Goal: Task Accomplishment & Management: Manage account settings

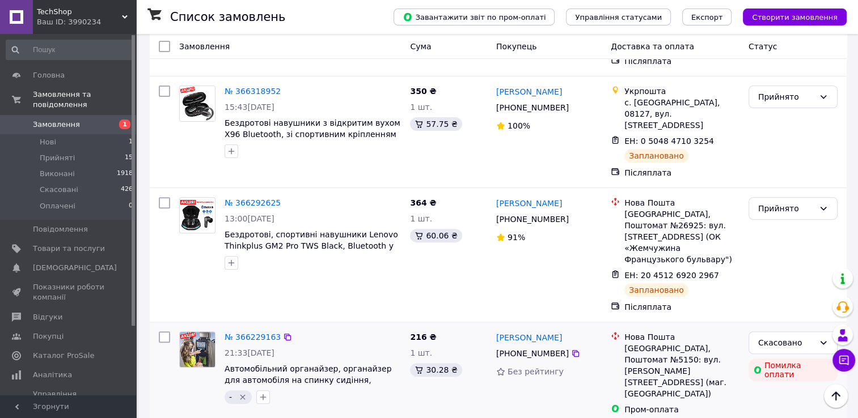
scroll to position [397, 0]
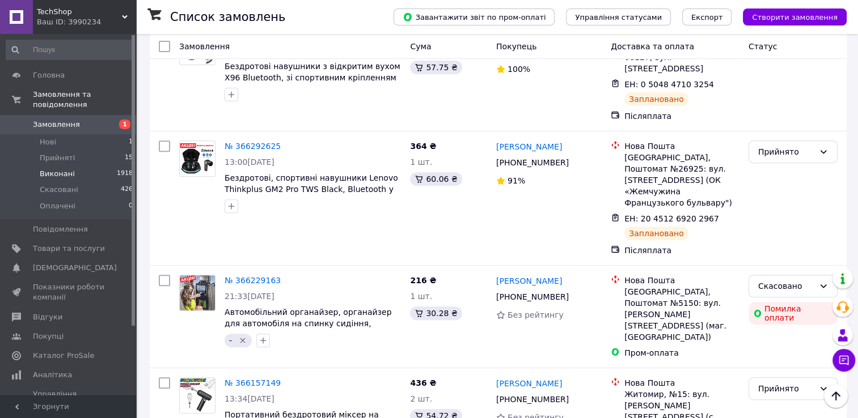
click at [65, 169] on span "Виконані" at bounding box center [57, 174] width 35 height 10
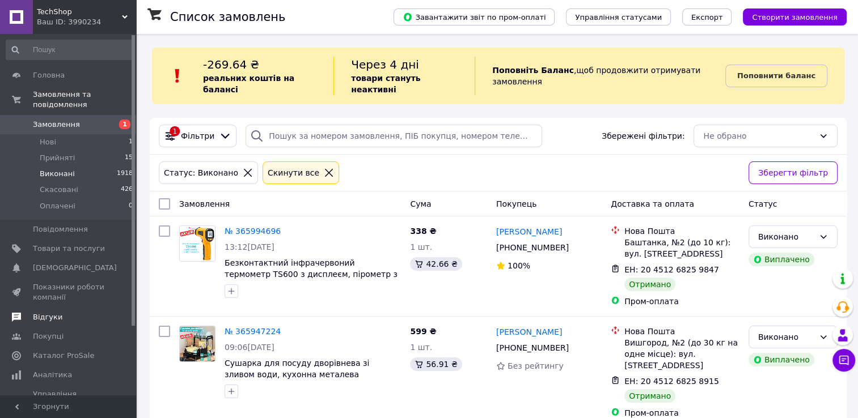
click at [46, 312] on link "Відгуки" at bounding box center [69, 317] width 139 height 19
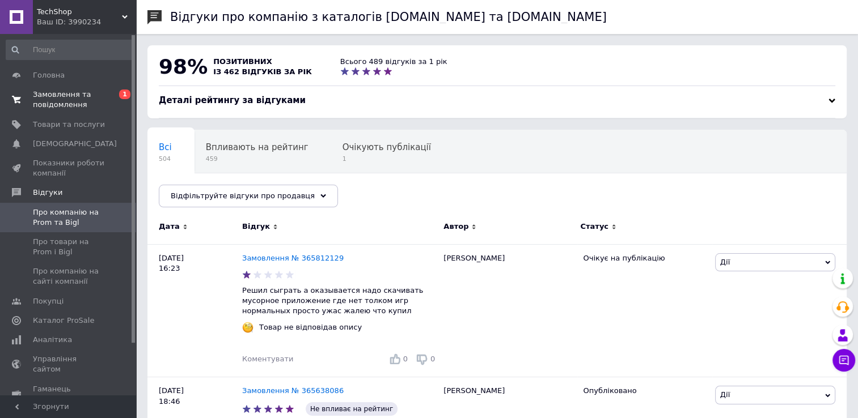
click at [60, 102] on span "Замовлення та повідомлення" at bounding box center [69, 100] width 72 height 20
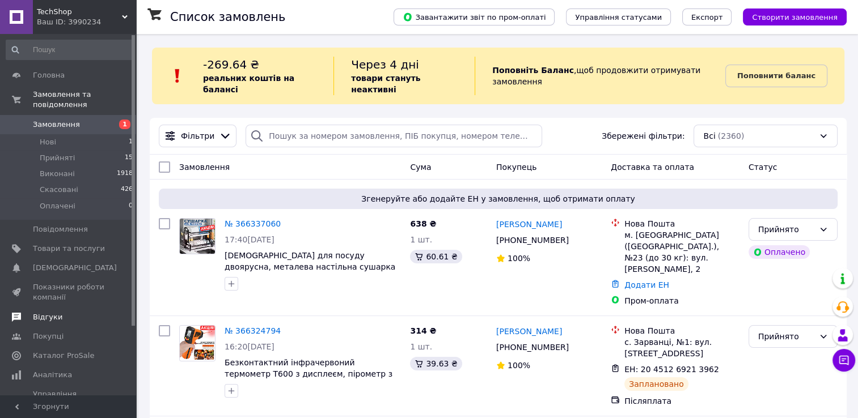
click at [49, 312] on span "Відгуки" at bounding box center [47, 317] width 29 height 10
